Goal: Ask a question

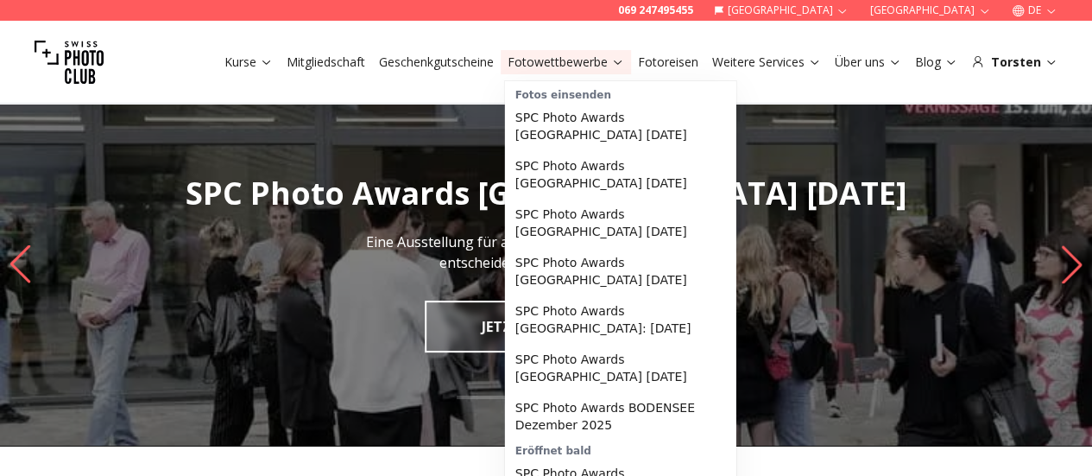
click at [544, 62] on link "Fotowettbewerbe" at bounding box center [566, 62] width 117 height 17
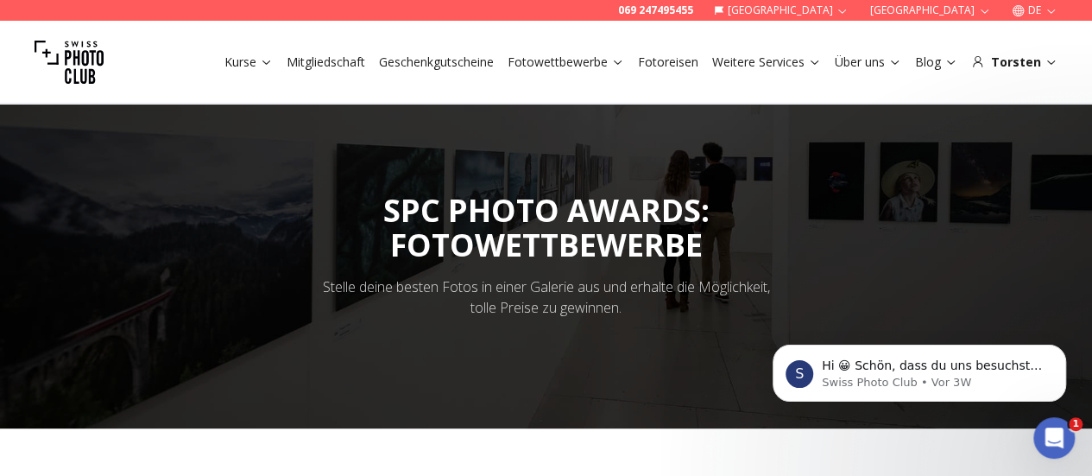
click at [416, 60] on link "Geschenkgutscheine" at bounding box center [436, 62] width 115 height 17
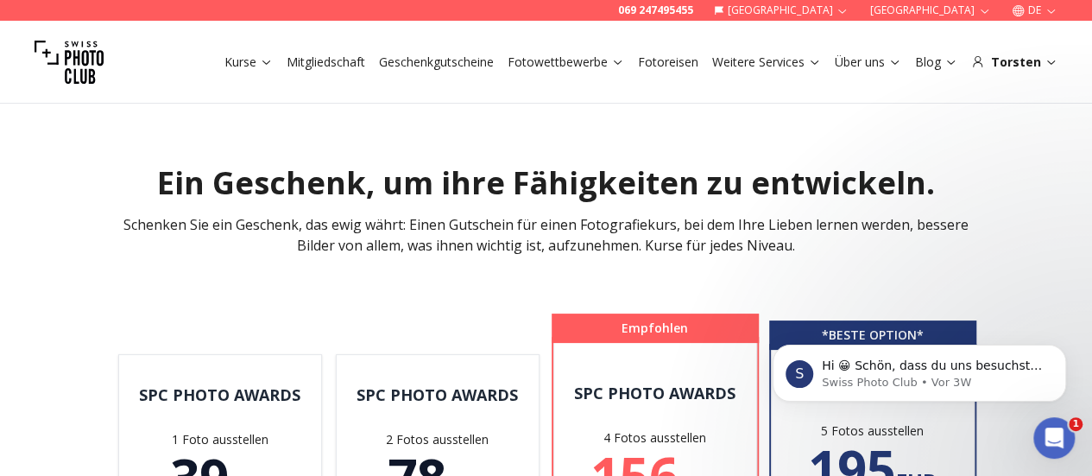
click at [560, 60] on link "Fotowettbewerbe" at bounding box center [566, 62] width 117 height 17
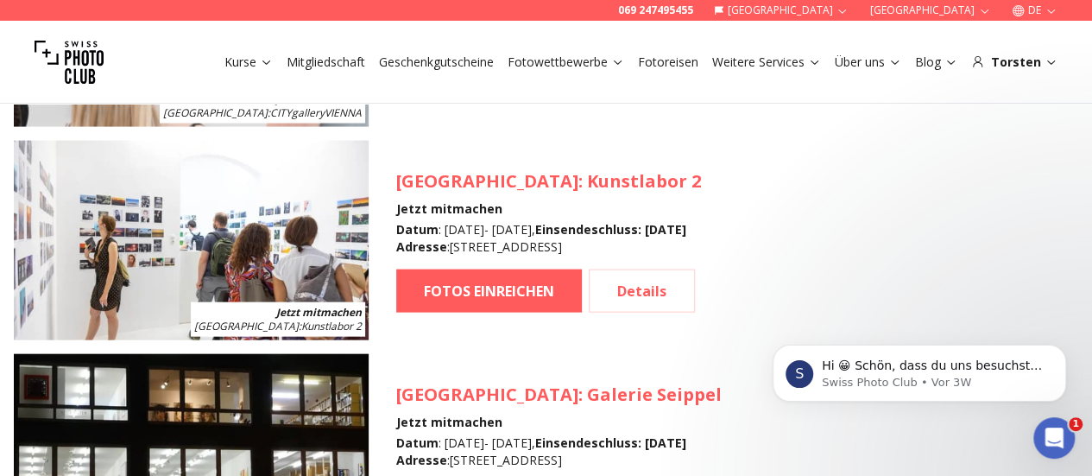
scroll to position [1813, 0]
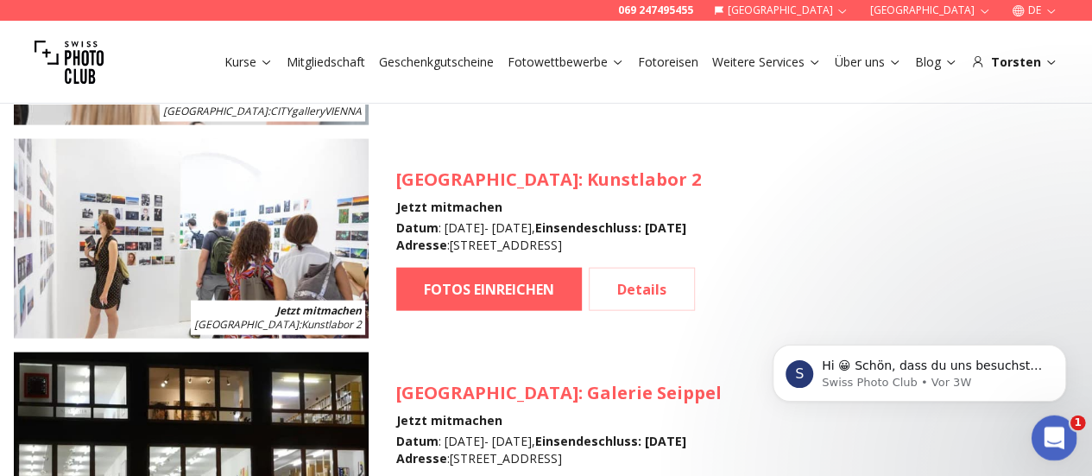
click at [1063, 419] on div "Intercom-Nachrichtendienst öffnen" at bounding box center [1051, 435] width 57 height 57
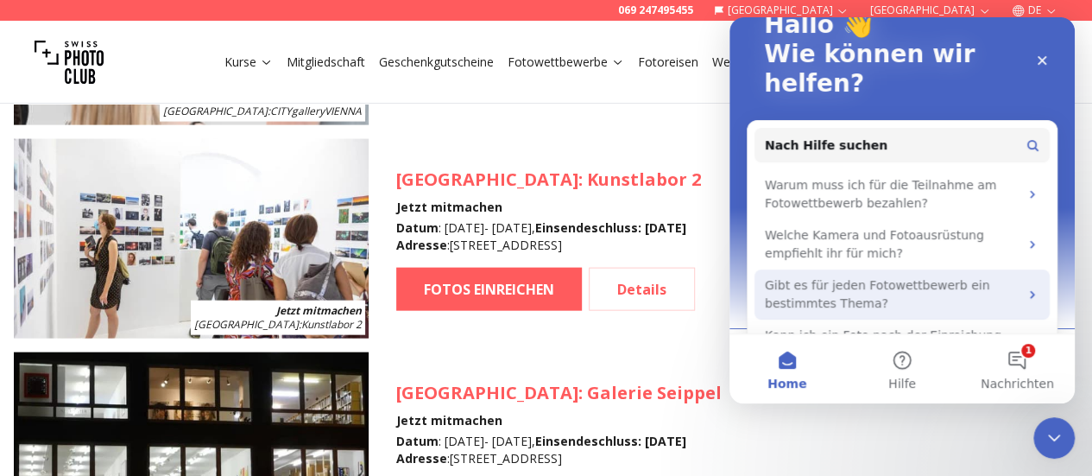
scroll to position [243, 0]
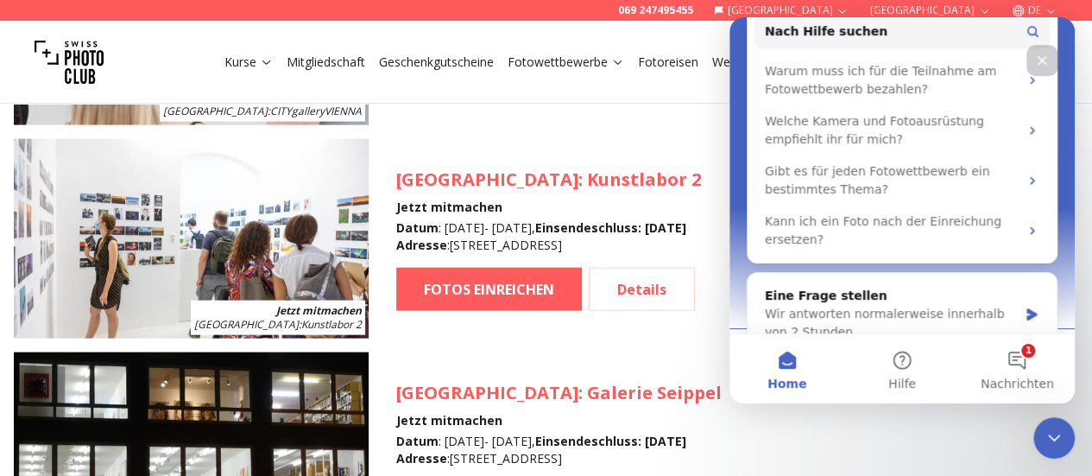
click at [1027, 50] on div "Schließen" at bounding box center [1041, 60] width 31 height 31
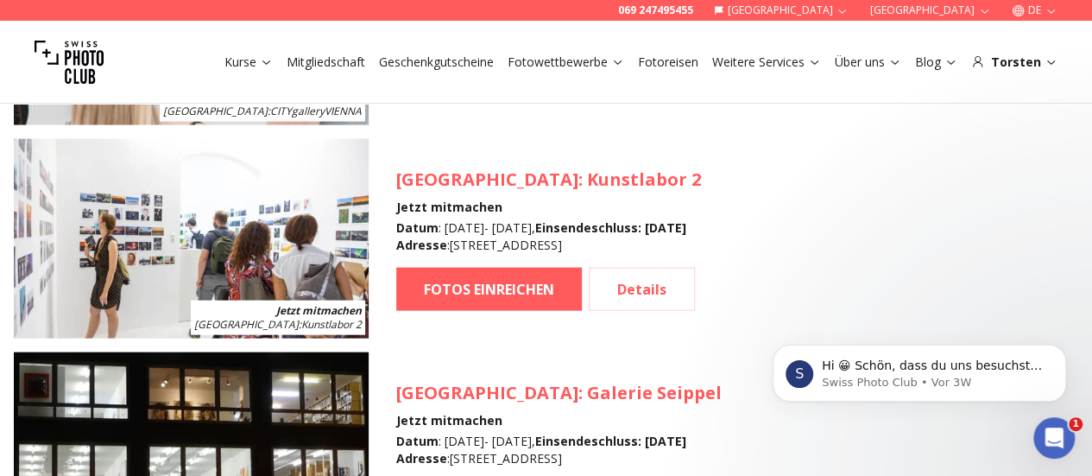
scroll to position [0, 0]
click at [1069, 433] on div "Intercom-Nachrichtendienst öffnen" at bounding box center [1051, 435] width 57 height 57
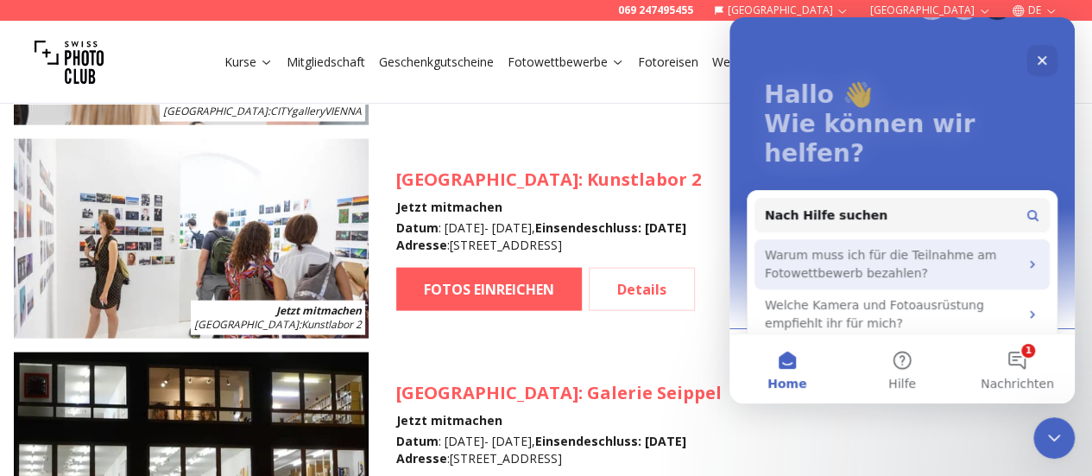
scroll to position [86, 0]
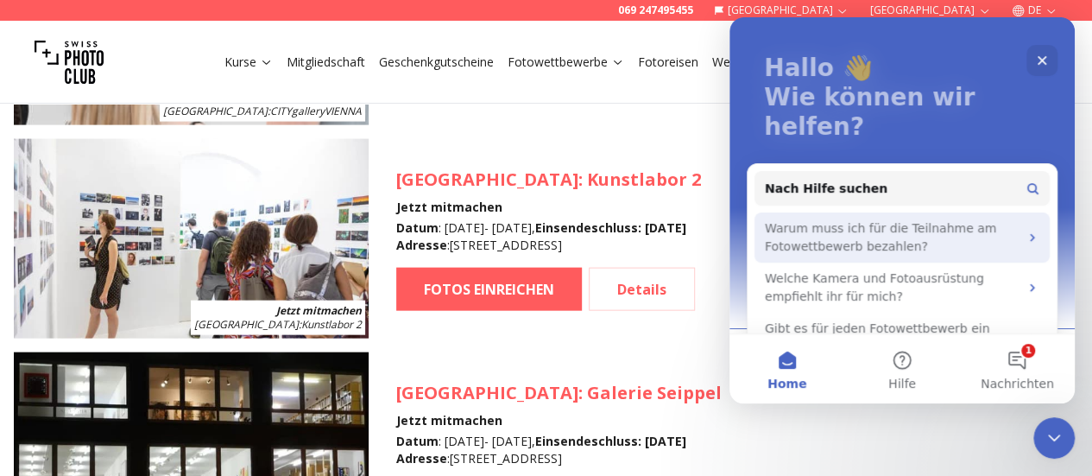
click at [880, 219] on div "Warum muss ich für die Teilnahme am Fotowettbewerb bezahlen?" at bounding box center [892, 237] width 254 height 36
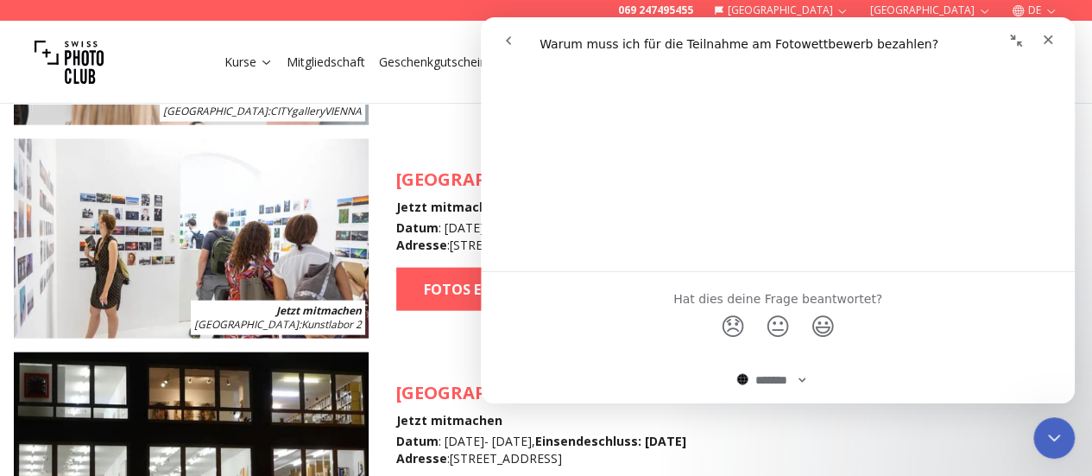
scroll to position [120, 0]
